Goal: Information Seeking & Learning: Learn about a topic

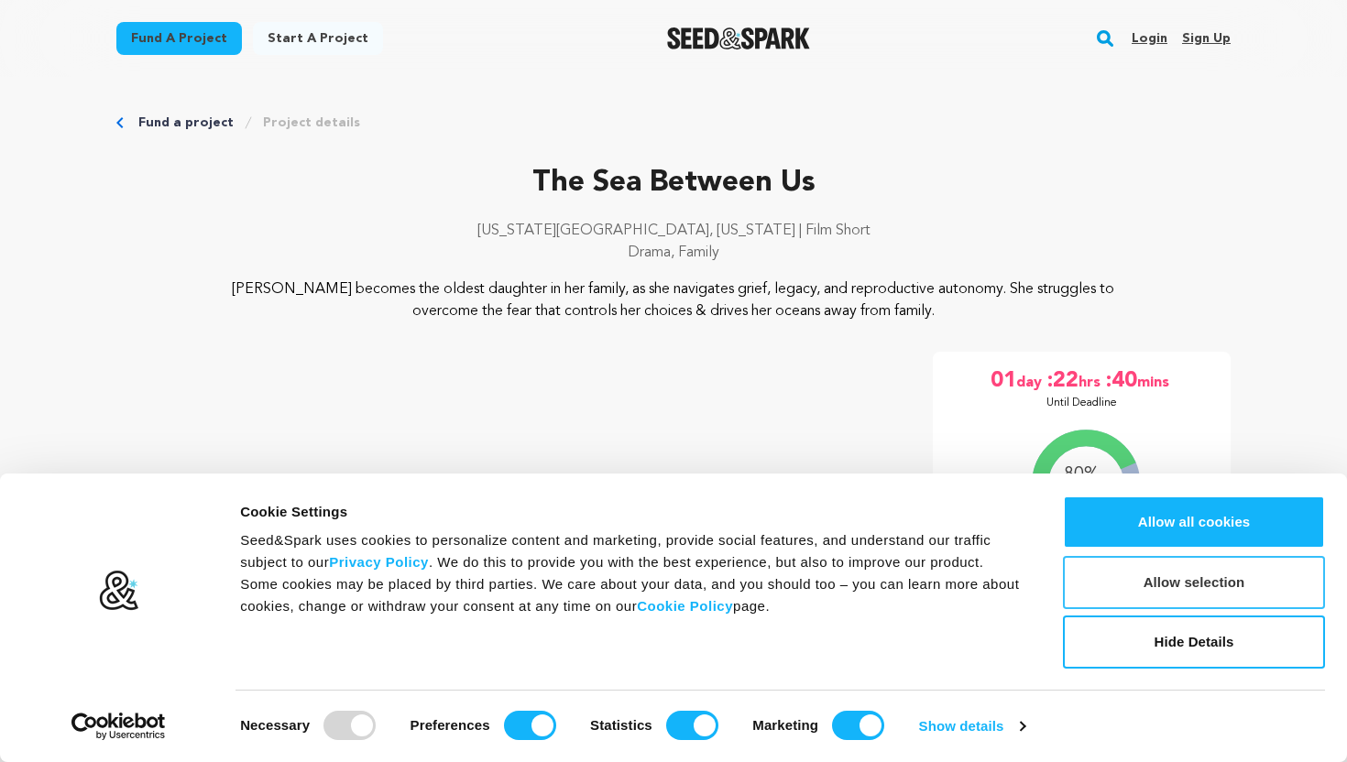
click at [1194, 582] on button "Allow selection" at bounding box center [1194, 582] width 262 height 53
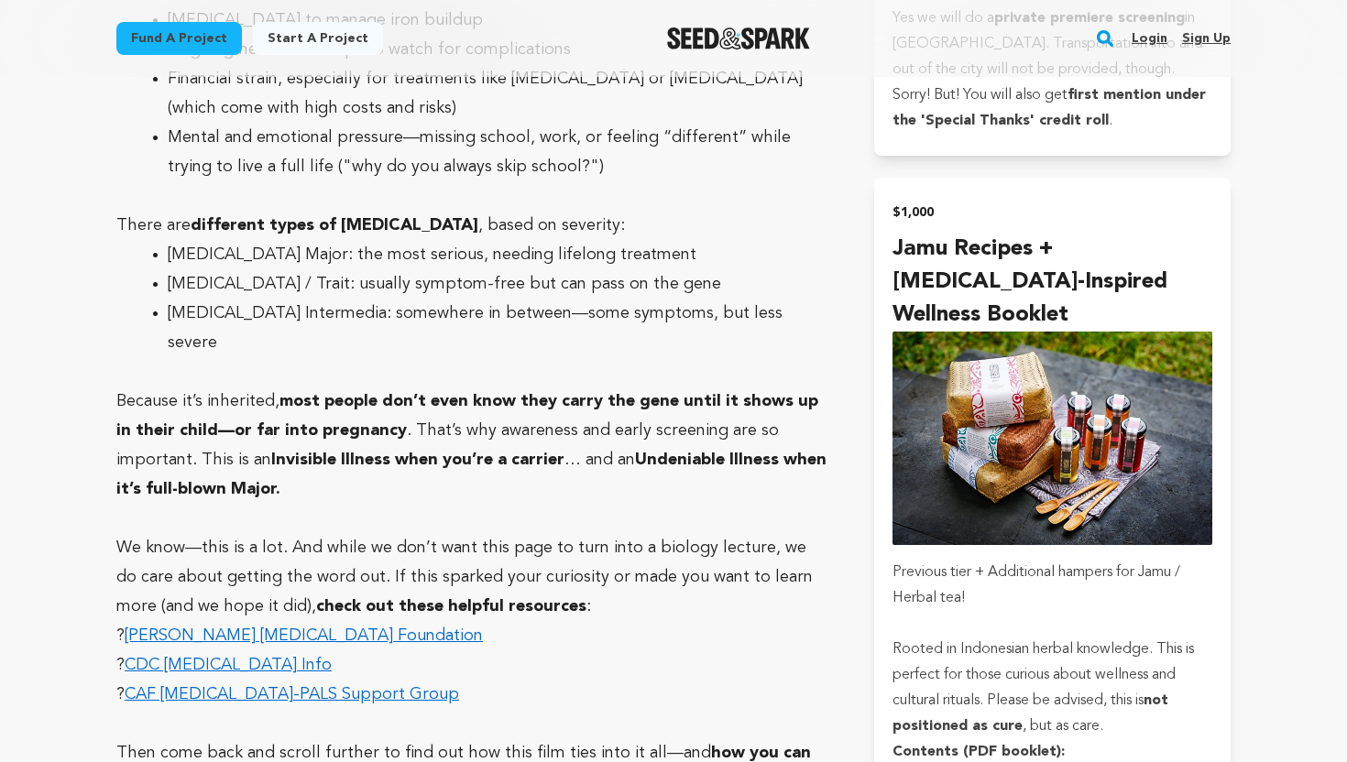
scroll to position [5142, 0]
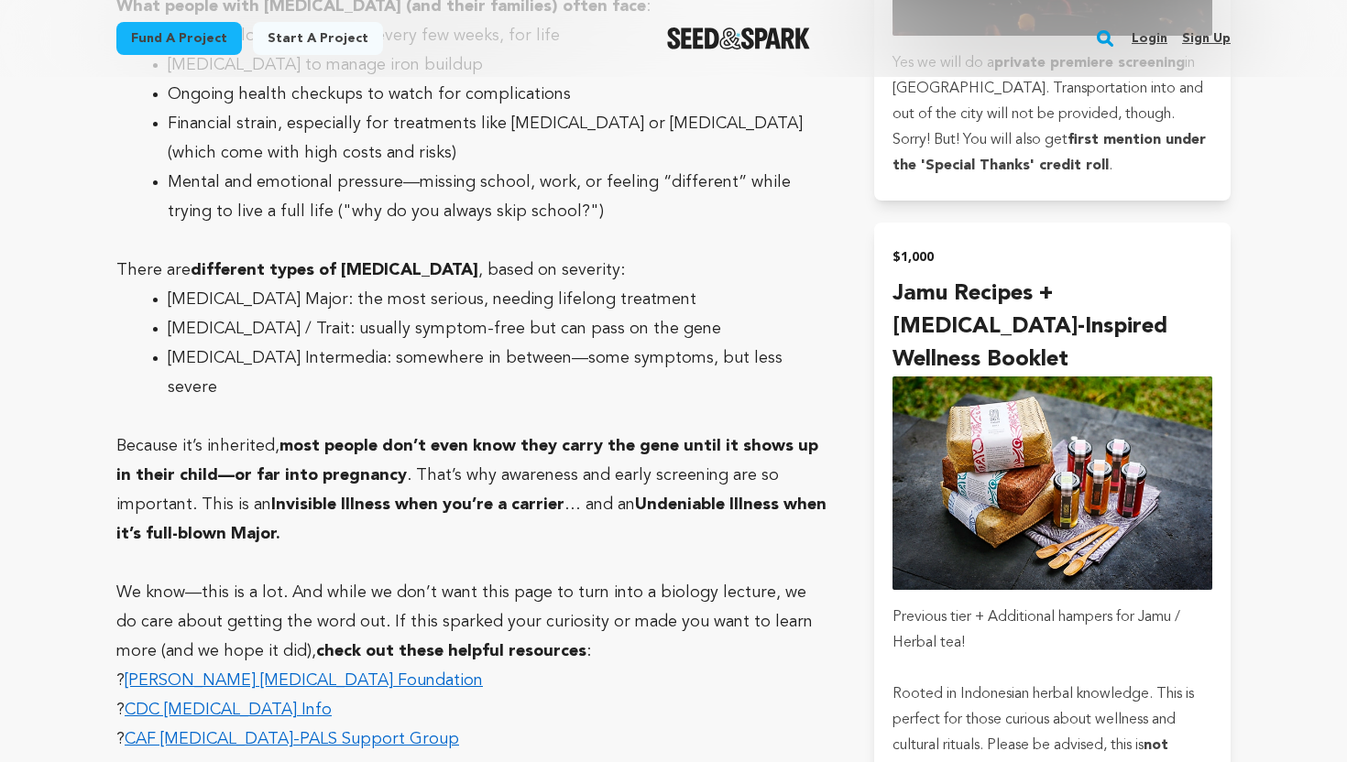
click at [386, 262] on strong "different types of [MEDICAL_DATA]" at bounding box center [335, 270] width 288 height 16
copy strong "[MEDICAL_DATA]"
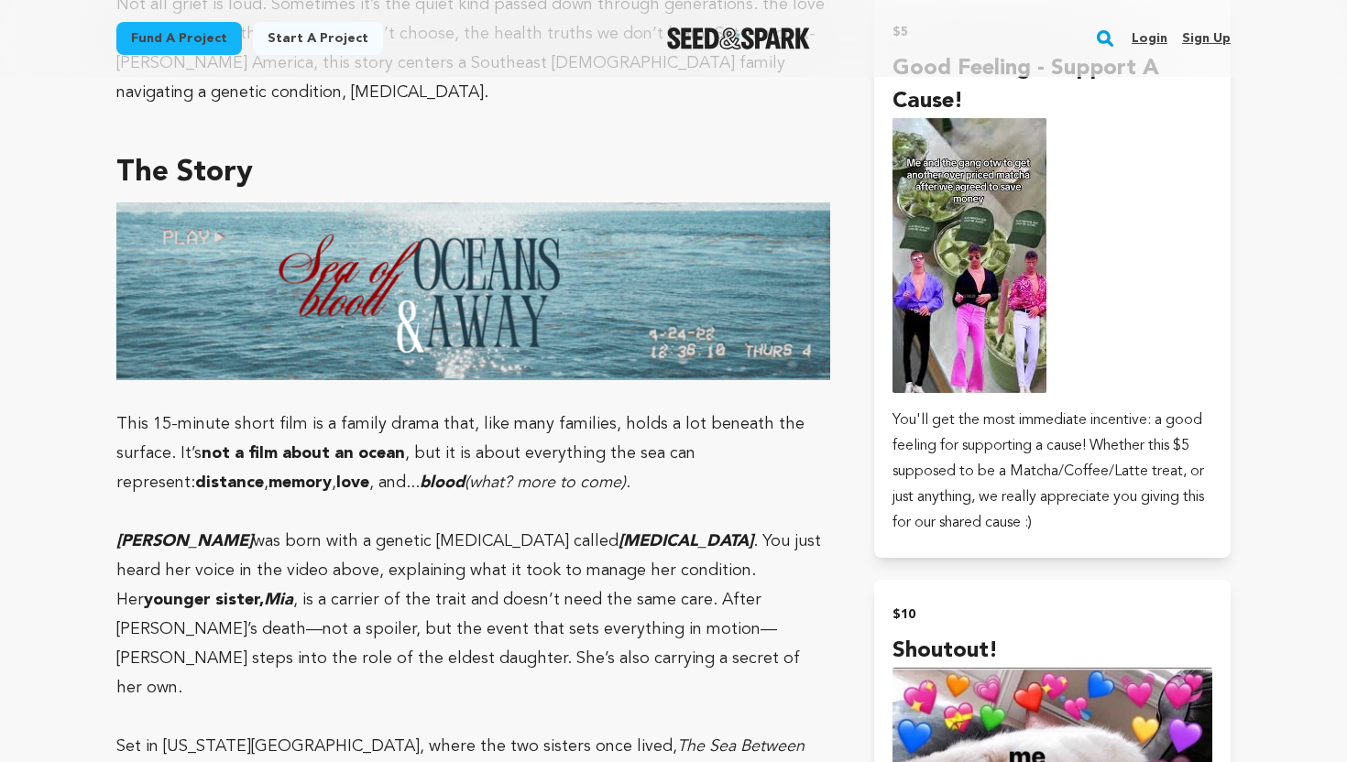
scroll to position [896, 0]
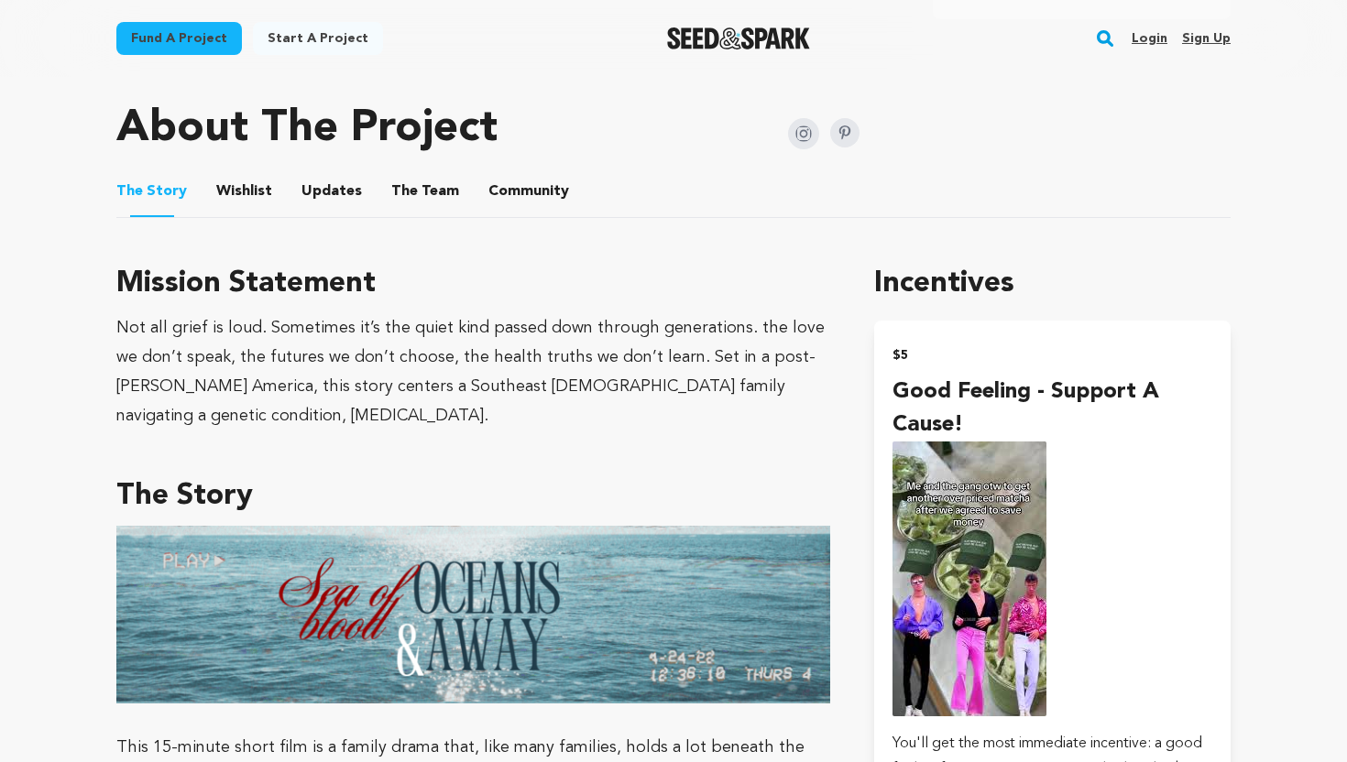
click at [403, 183] on button "The Team" at bounding box center [425, 195] width 44 height 44
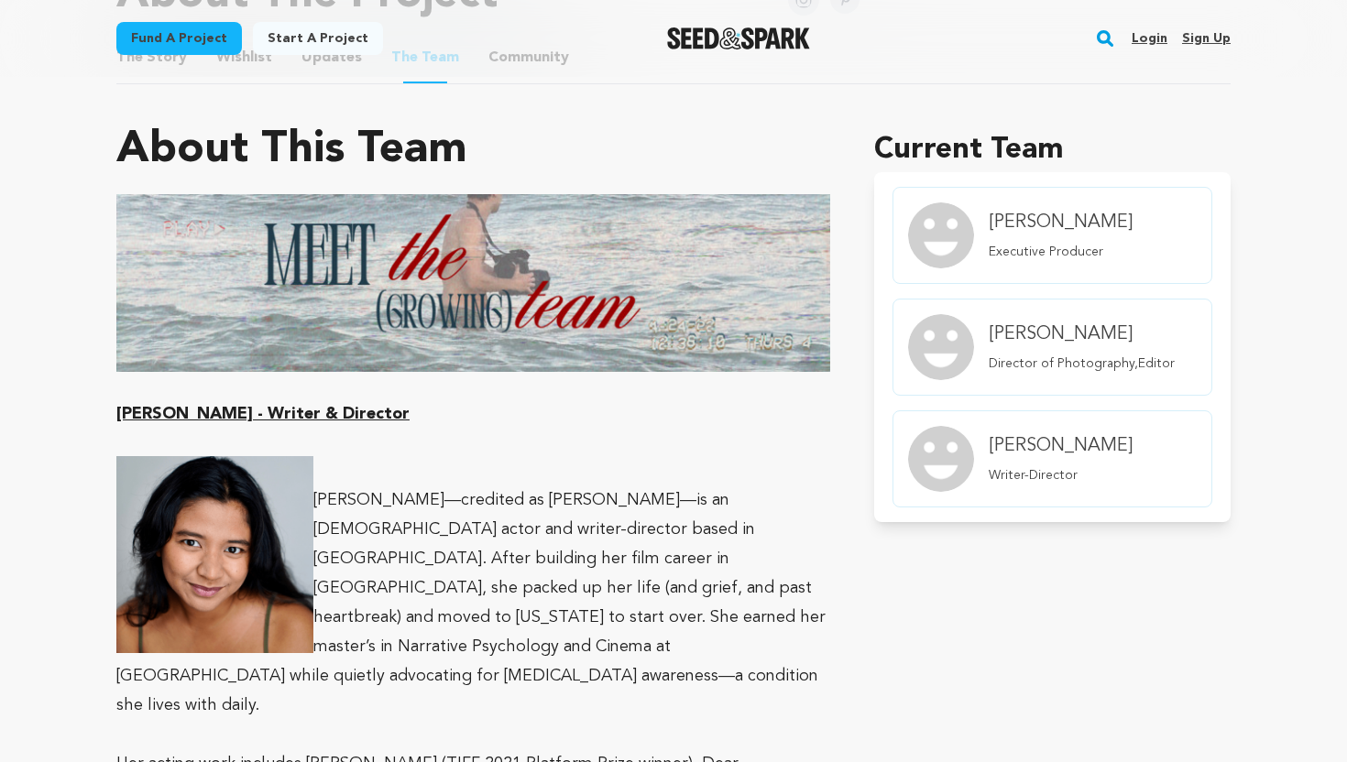
scroll to position [1164, 0]
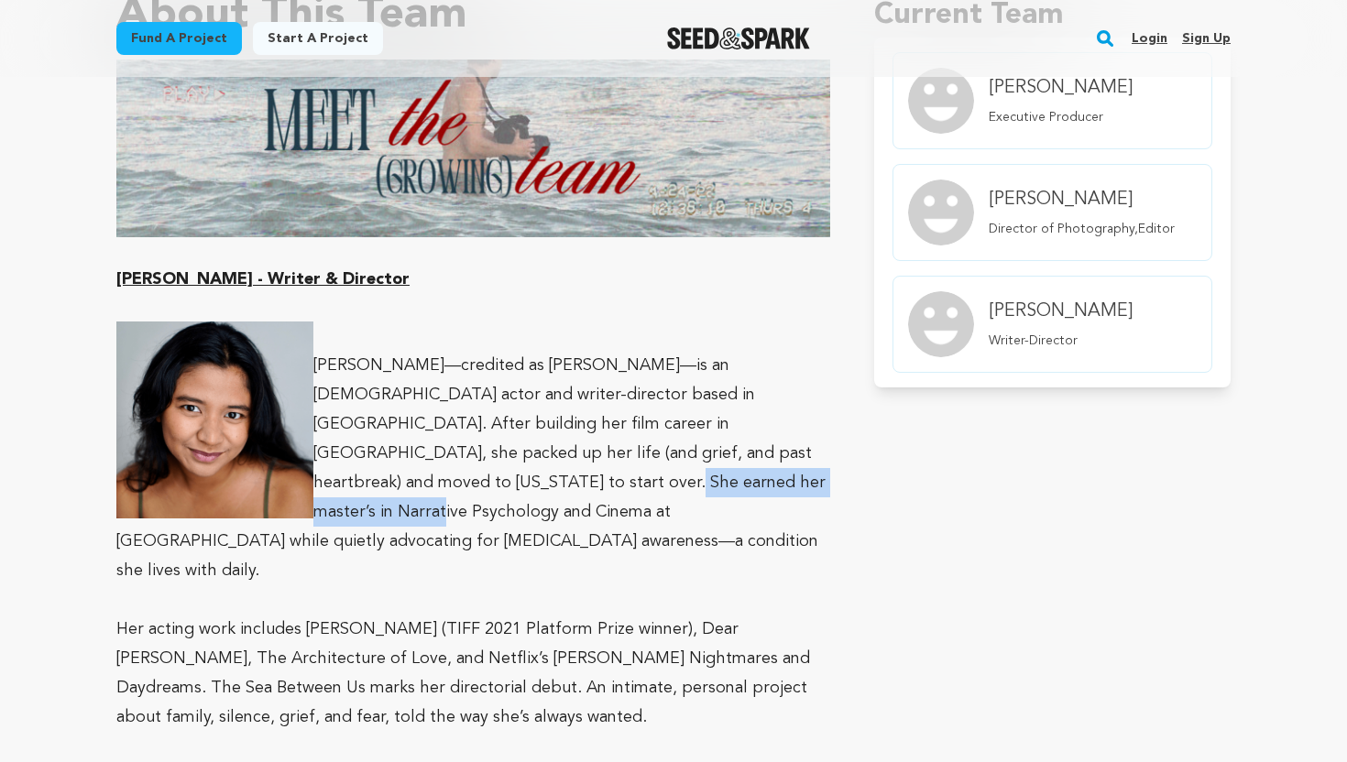
drag, startPoint x: 741, startPoint y: 451, endPoint x: 491, endPoint y: 485, distance: 252.4
click at [491, 485] on p "[PERSON_NAME]—credited as [PERSON_NAME]—is an [DEMOGRAPHIC_DATA] actor and writ…" at bounding box center [473, 468] width 714 height 235
copy p "in Narrative Psychology and Cinema"
click at [46, 259] on main "Fund a project Start a project Search Login Sign up Start a project" at bounding box center [673, 623] width 1347 height 3575
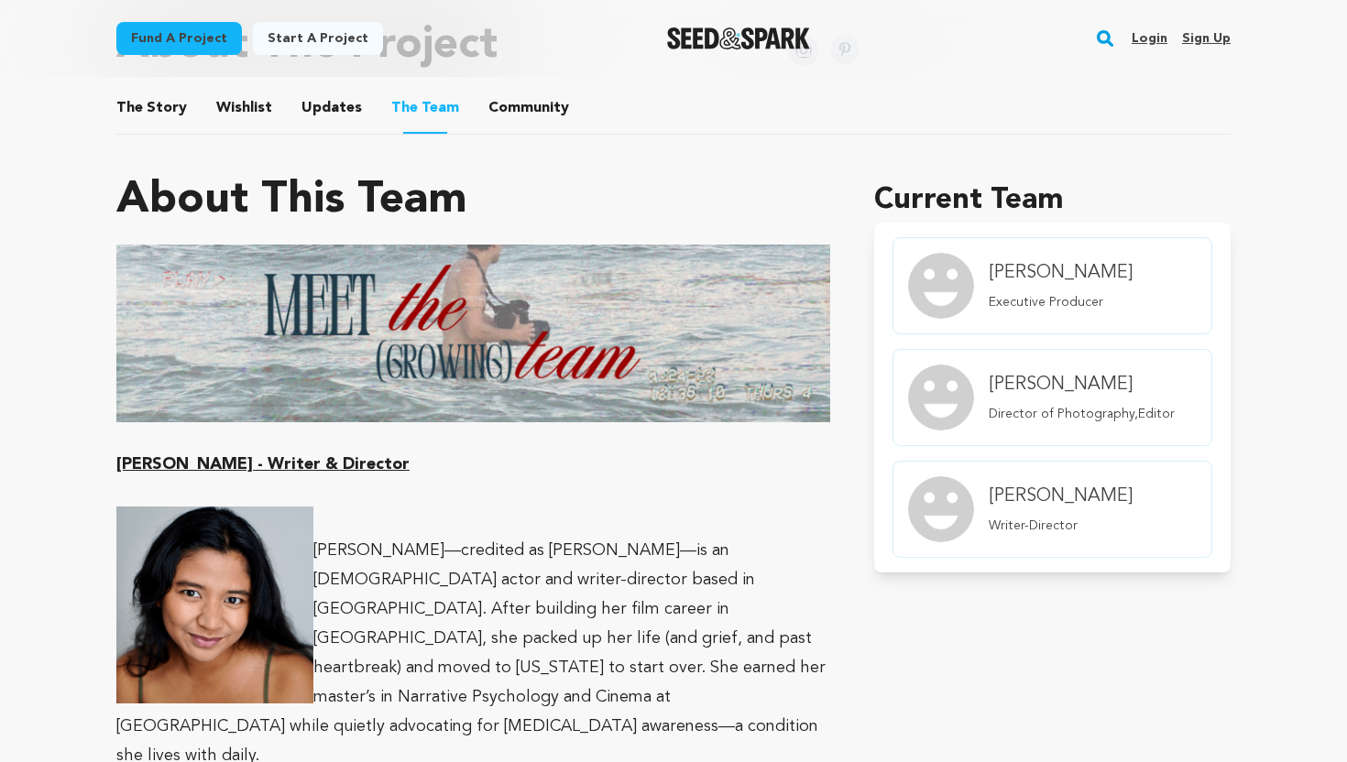
scroll to position [864, 0]
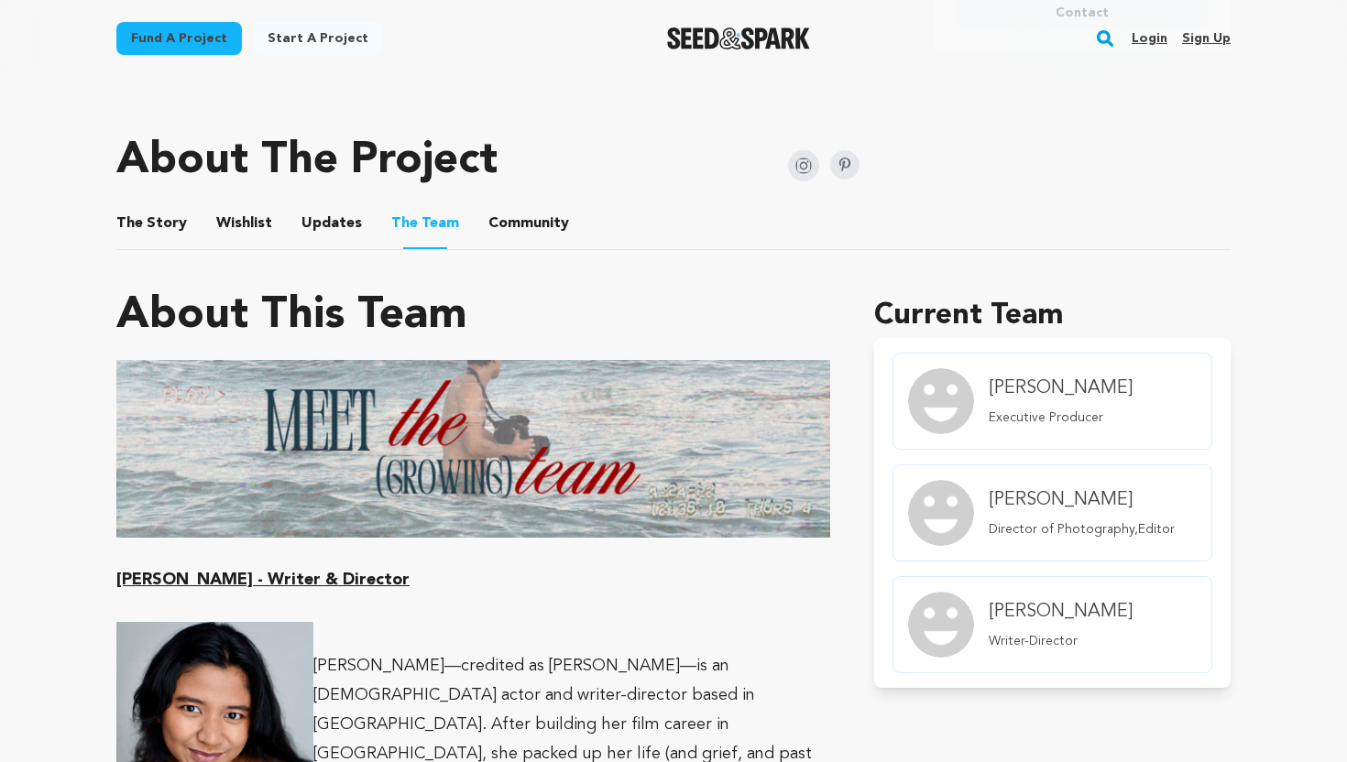
click at [151, 221] on button "The Story" at bounding box center [152, 227] width 44 height 44
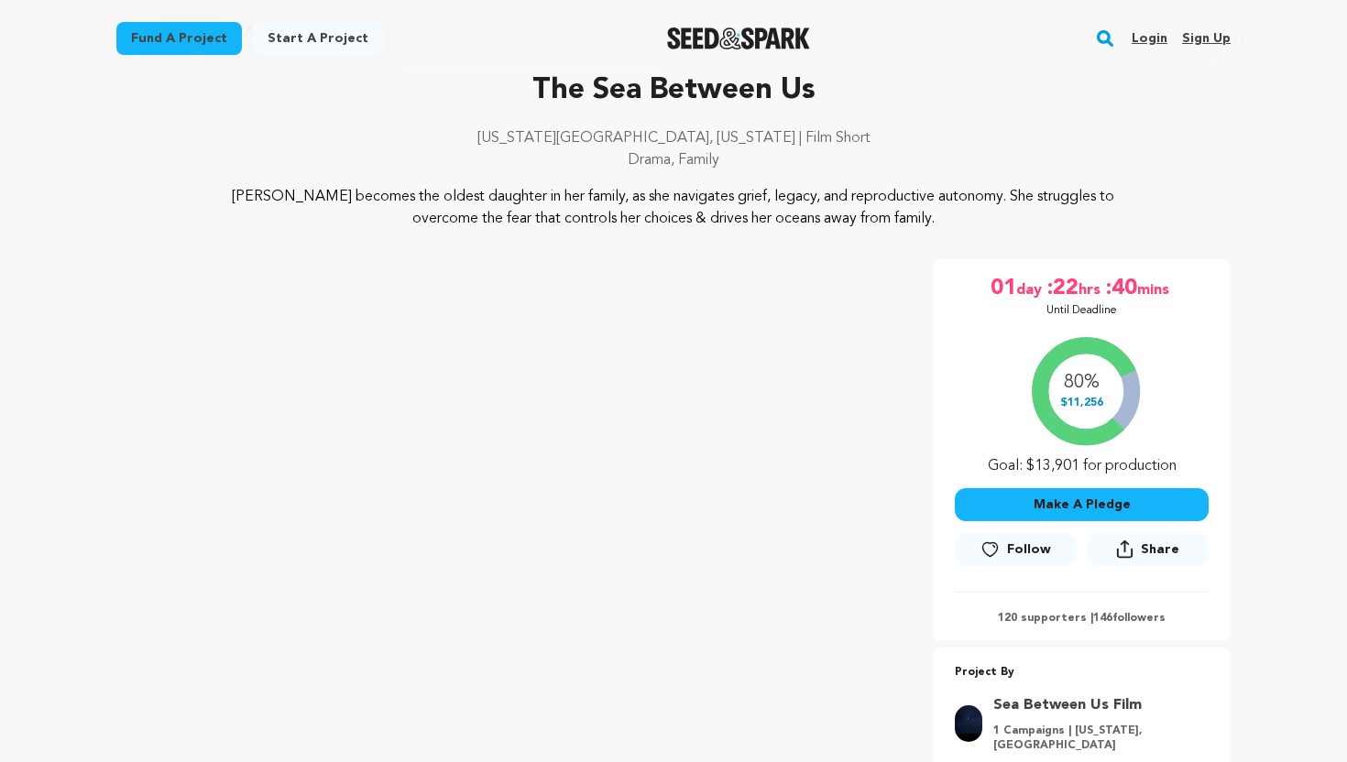
scroll to position [71, 0]
